Goal: Task Accomplishment & Management: Use online tool/utility

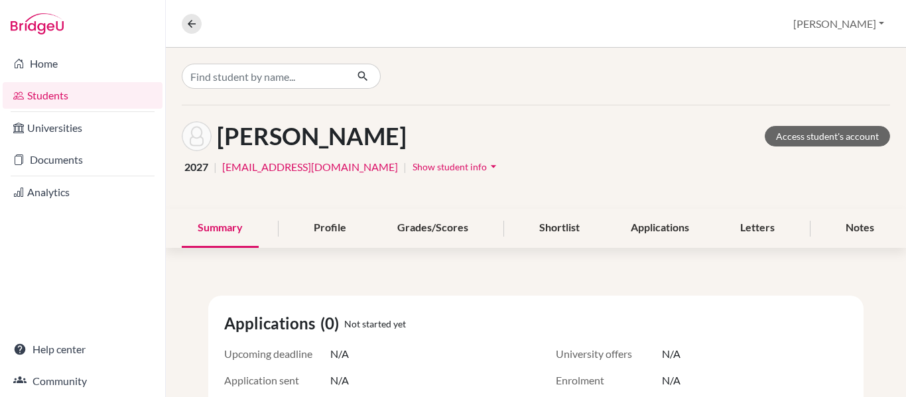
click at [50, 99] on link "Students" at bounding box center [83, 95] width 160 height 27
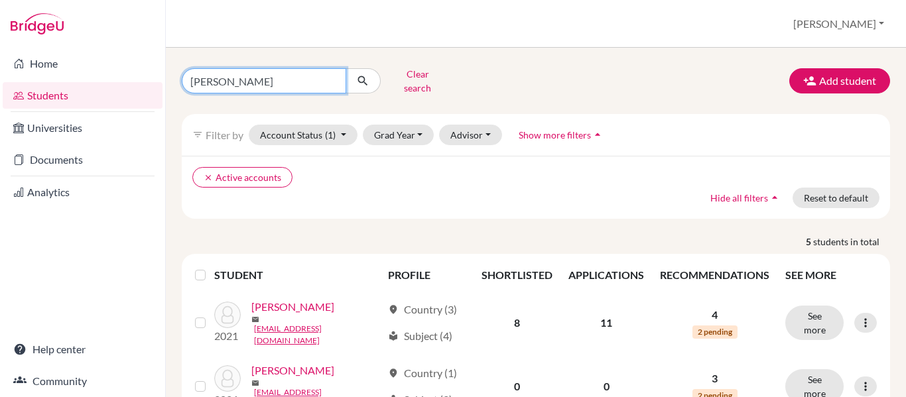
click at [247, 73] on input "medina" at bounding box center [264, 80] width 165 height 25
type input "m"
type input "barahona"
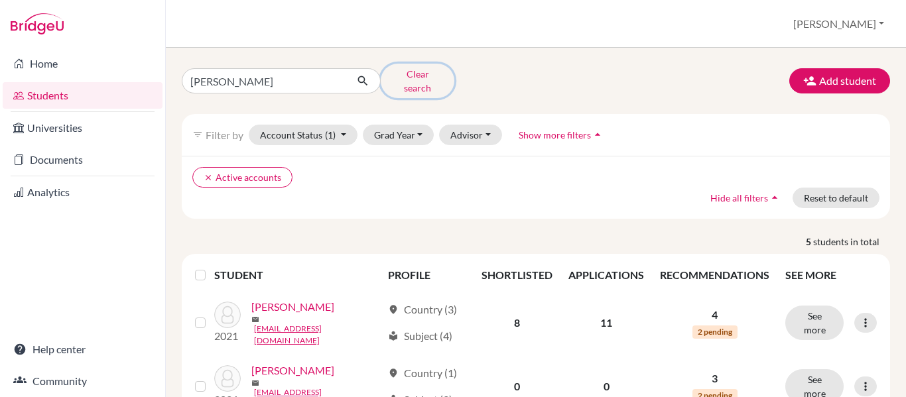
click at [416, 74] on button "Clear search" at bounding box center [418, 81] width 74 height 35
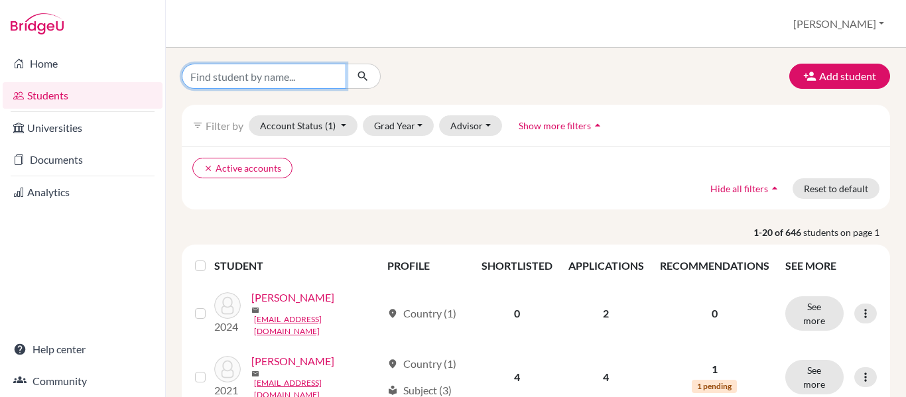
click at [290, 70] on input "Find student by name..." at bounding box center [264, 76] width 165 height 25
type input "barahona"
click at [364, 75] on icon "submit" at bounding box center [362, 76] width 13 height 13
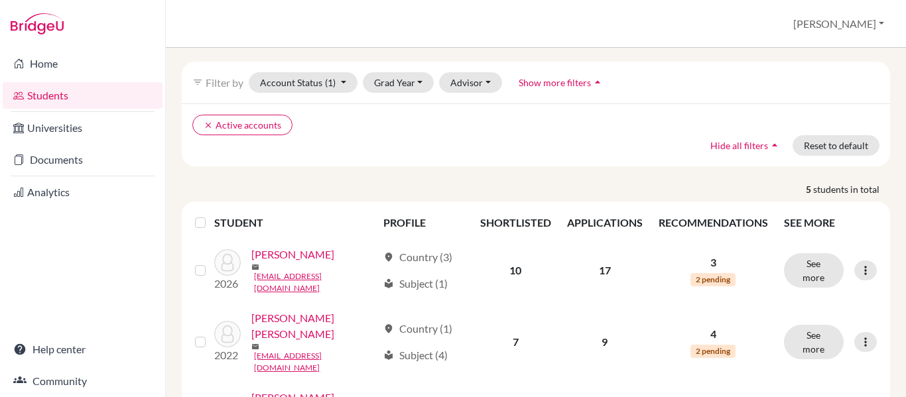
scroll to position [52, 0]
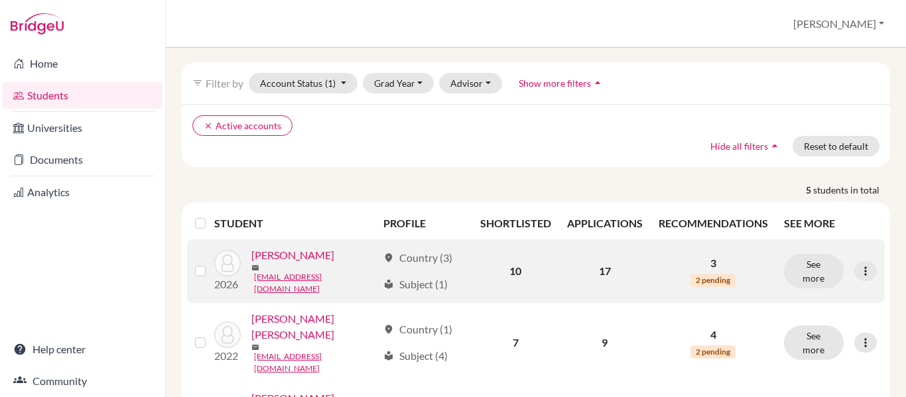
click at [292, 256] on link "Barahona, Alana" at bounding box center [292, 255] width 83 height 16
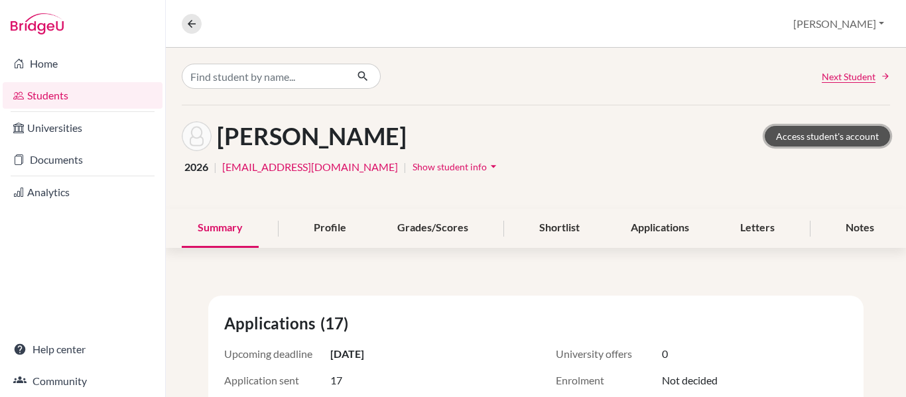
click at [810, 138] on link "Access student's account" at bounding box center [827, 136] width 125 height 21
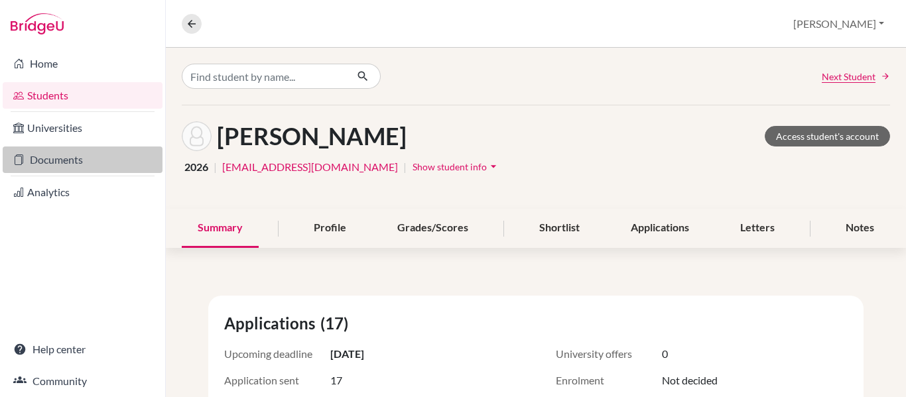
click at [61, 161] on link "Documents" at bounding box center [83, 160] width 160 height 27
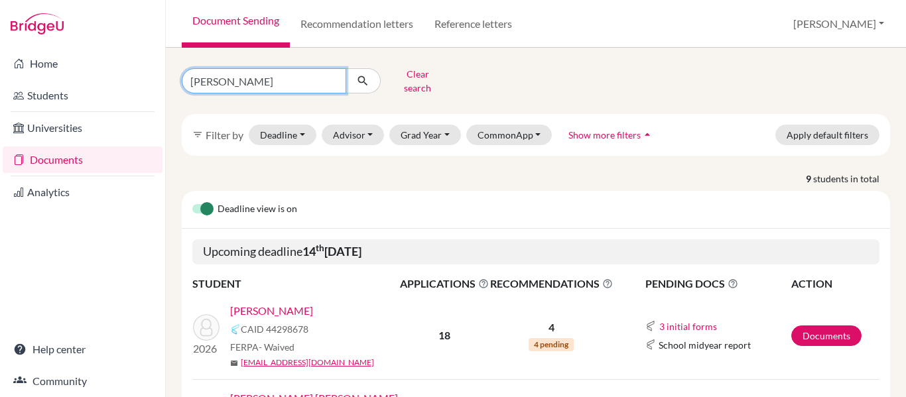
click at [227, 72] on input "simon" at bounding box center [264, 80] width 165 height 25
type input "s"
type input "barahona"
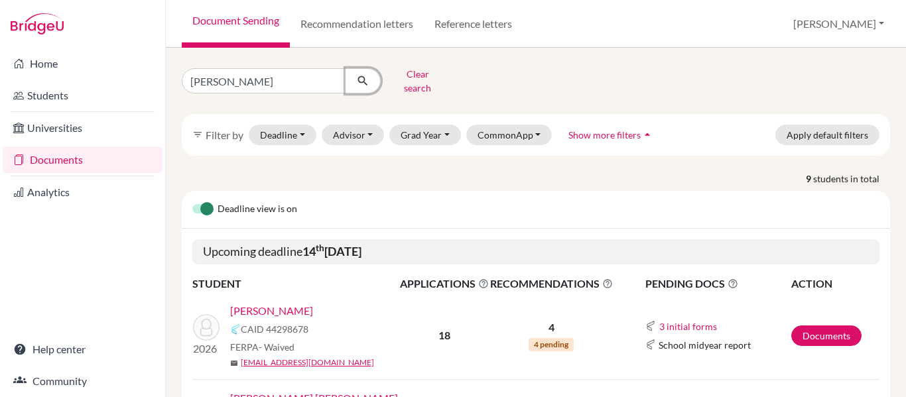
click at [365, 79] on icon "submit" at bounding box center [362, 80] width 13 height 13
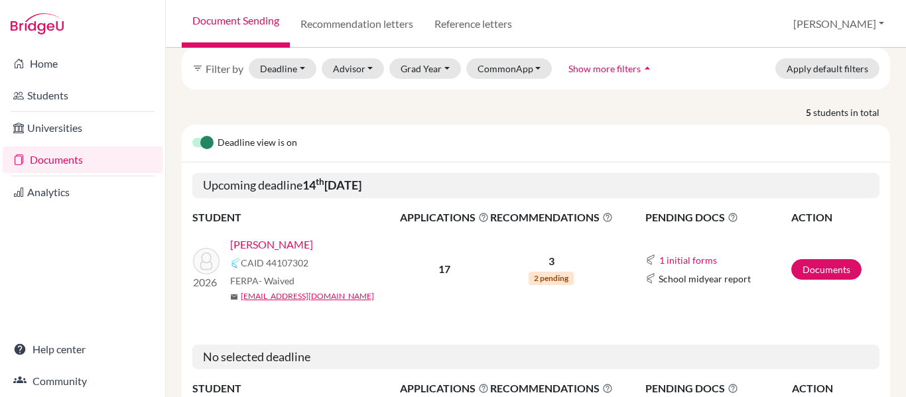
scroll to position [68, 0]
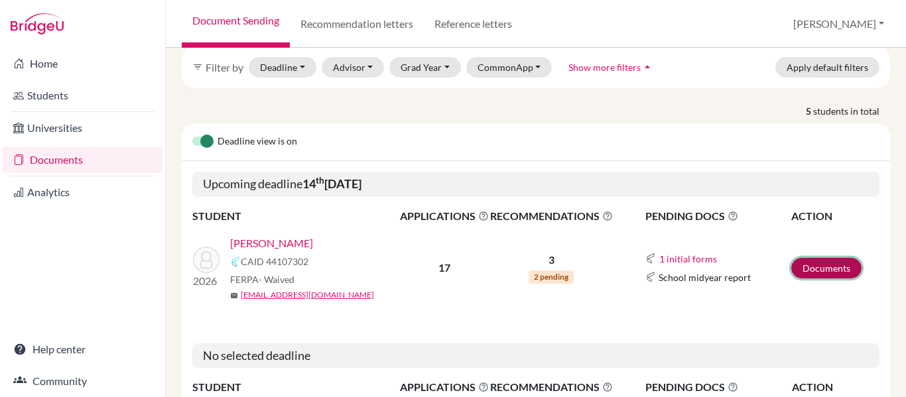
click at [823, 258] on link "Documents" at bounding box center [827, 268] width 70 height 21
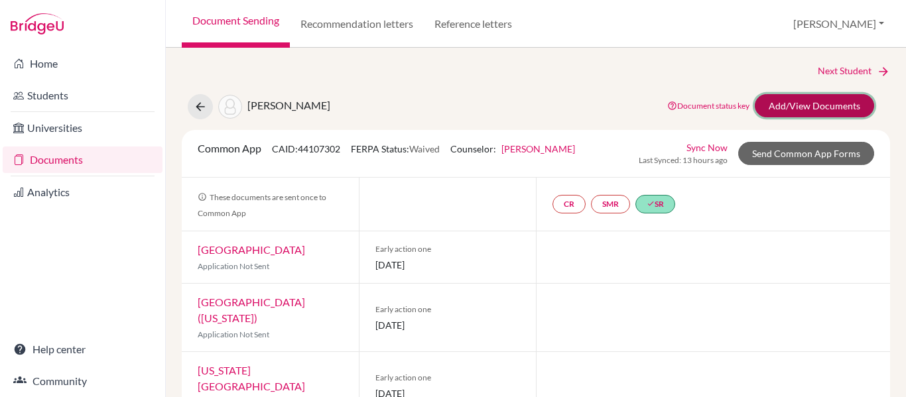
click at [794, 105] on link "Add/View Documents" at bounding box center [814, 105] width 119 height 23
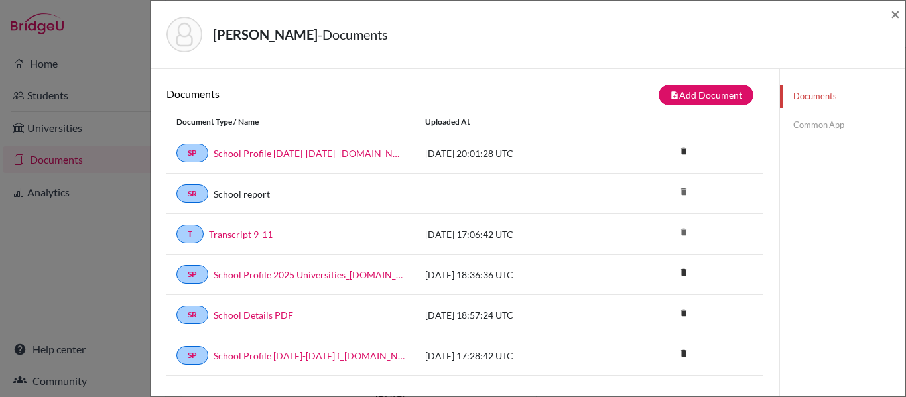
click at [809, 124] on link "Common App" at bounding box center [842, 124] width 125 height 23
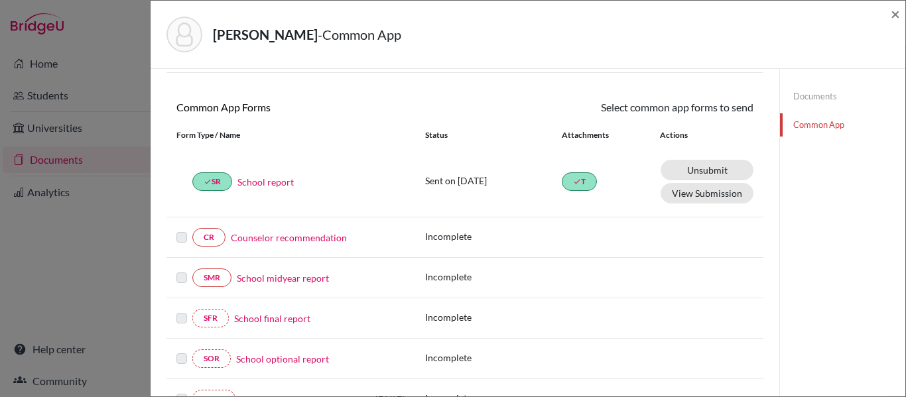
scroll to position [97, 0]
click at [896, 14] on span "×" at bounding box center [895, 13] width 9 height 19
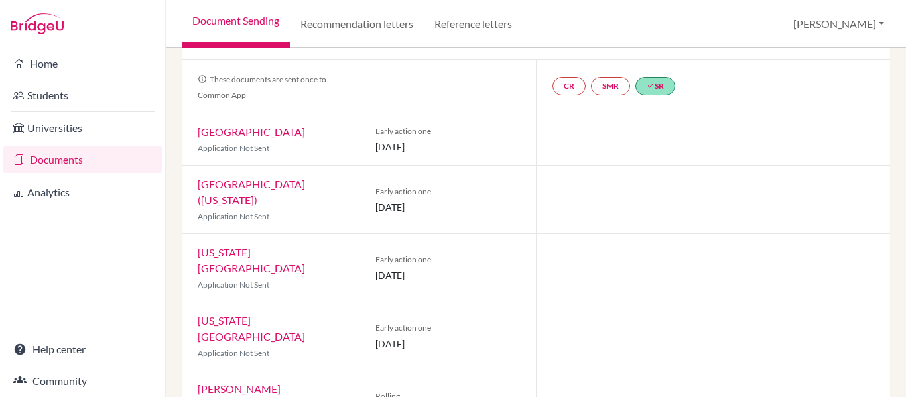
scroll to position [119, 0]
click at [269, 245] on link "Florida Atlantic University" at bounding box center [251, 259] width 107 height 29
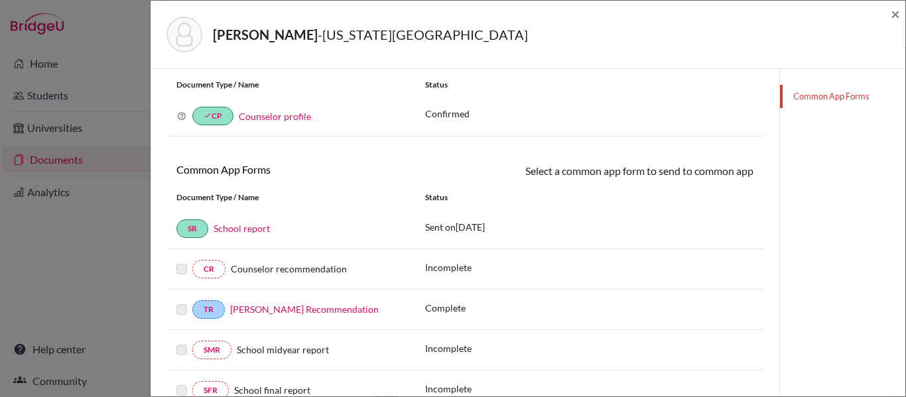
scroll to position [115, 0]
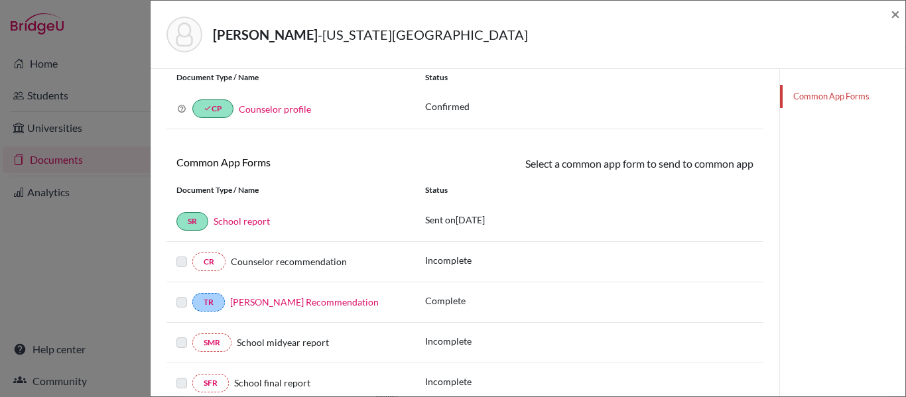
click at [271, 301] on link "Shannon Fetzner’s Recommendation" at bounding box center [304, 302] width 149 height 11
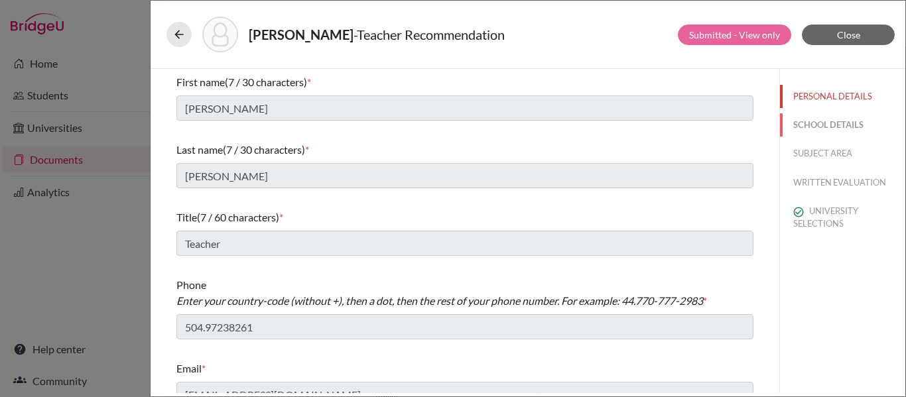
click at [843, 127] on button "SCHOOL DETAILS" at bounding box center [842, 124] width 125 height 23
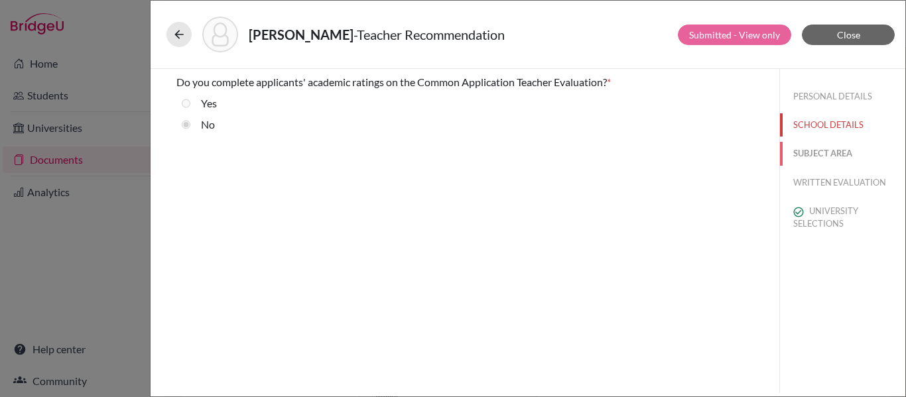
click at [825, 153] on button "SUBJECT AREA" at bounding box center [842, 153] width 125 height 23
select select "4"
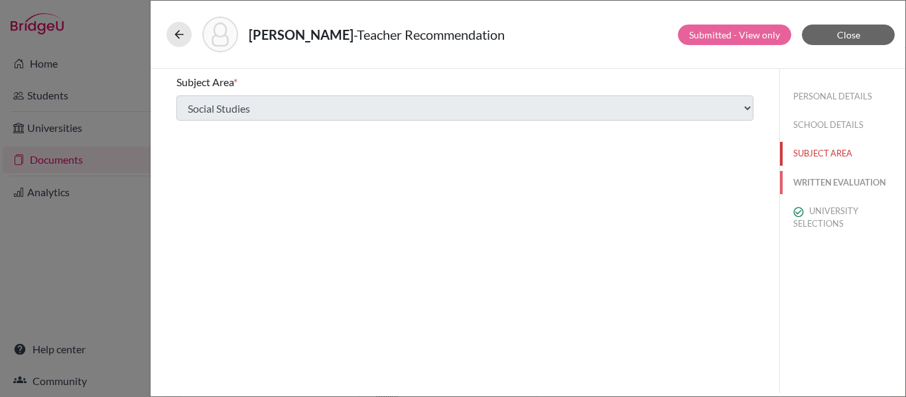
click at [811, 180] on button "WRITTEN EVALUATION" at bounding box center [842, 182] width 125 height 23
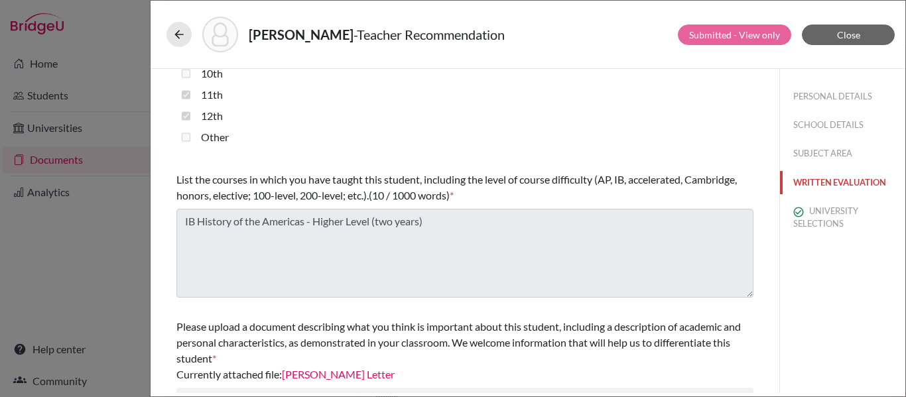
scroll to position [442, 0]
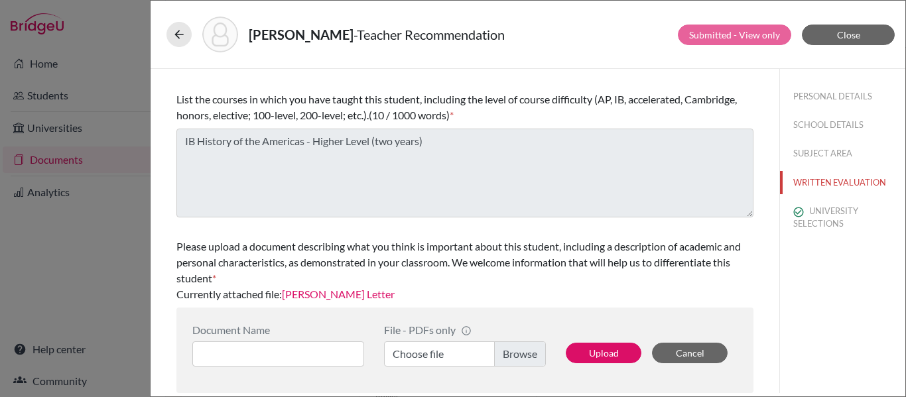
click at [342, 297] on link "Alana Barahona Letter" at bounding box center [338, 294] width 113 height 13
click at [823, 220] on button "UNIVERSITY SELECTIONS" at bounding box center [842, 218] width 125 height 36
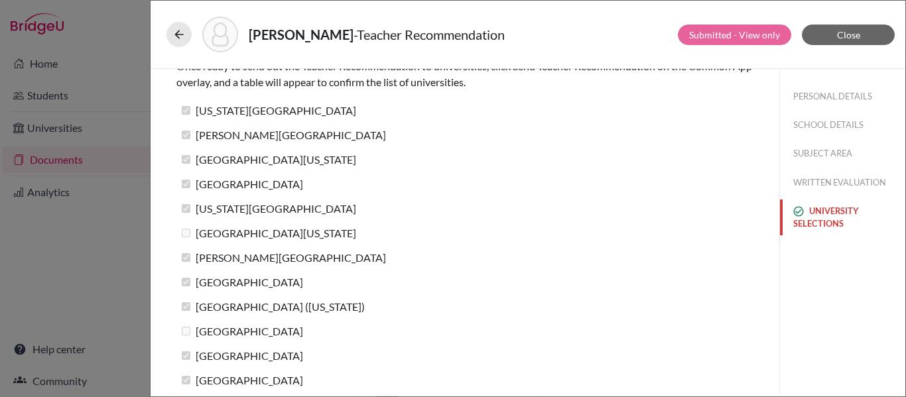
scroll to position [0, 0]
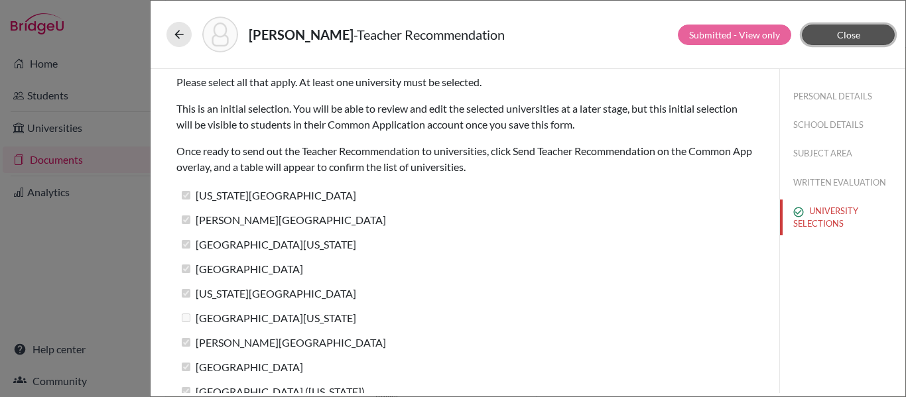
click at [855, 34] on span "Close" at bounding box center [848, 34] width 23 height 11
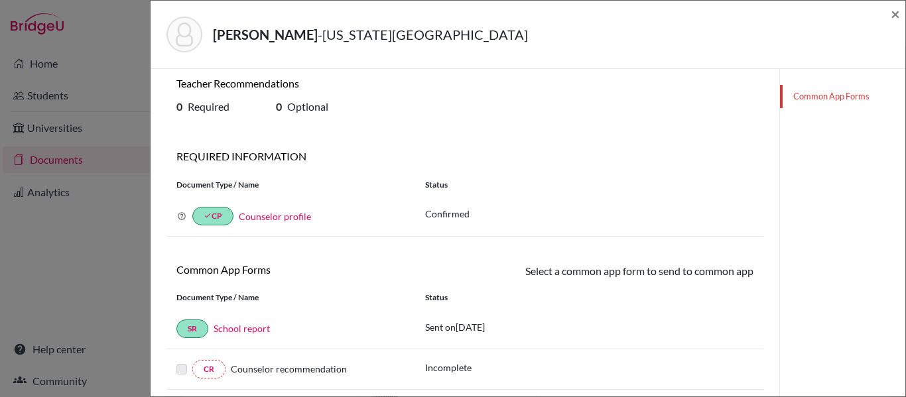
scroll to position [6, 0]
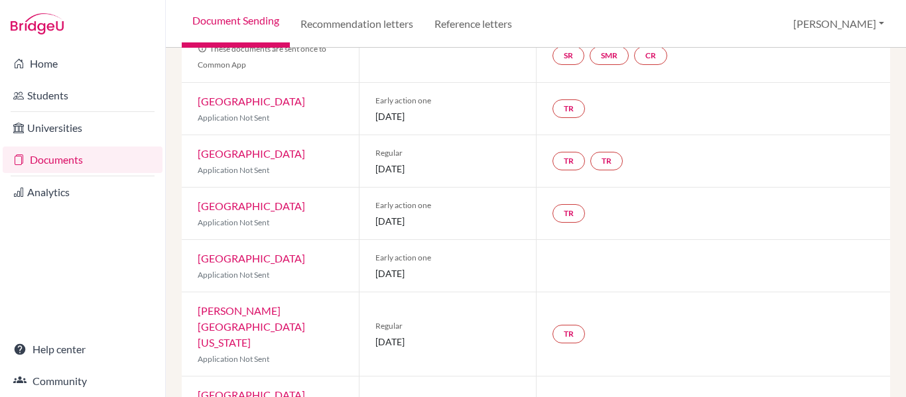
scroll to position [159, 0]
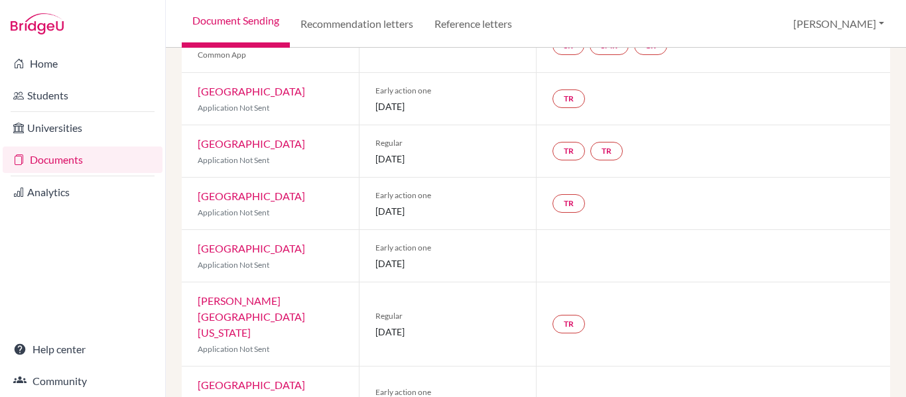
click at [592, 6] on div "Document Sending Recommendation letters Reference letters [PERSON_NAME] Profile…" at bounding box center [536, 24] width 740 height 48
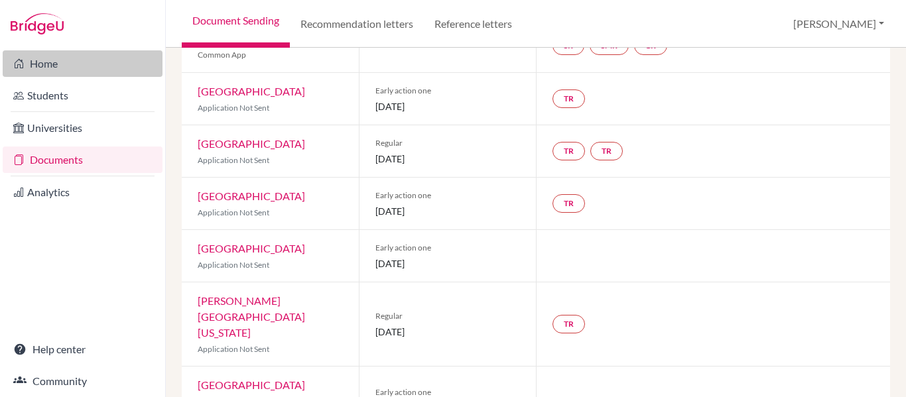
click at [36, 64] on link "Home" at bounding box center [83, 63] width 160 height 27
